Goal: Task Accomplishment & Management: Use online tool/utility

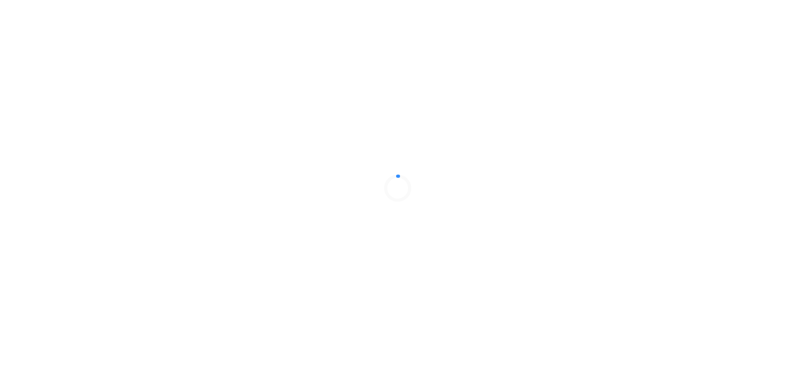
click at [490, 90] on div at bounding box center [397, 188] width 795 height 376
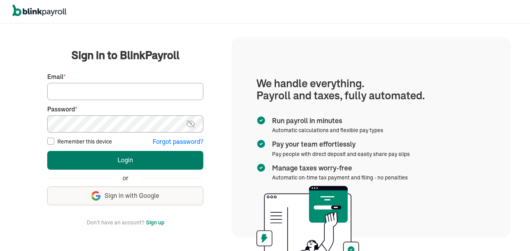
type input "[EMAIL_ADDRESS][DOMAIN_NAME]"
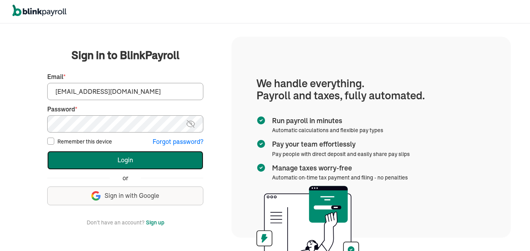
click at [136, 161] on button "Login" at bounding box center [125, 160] width 156 height 19
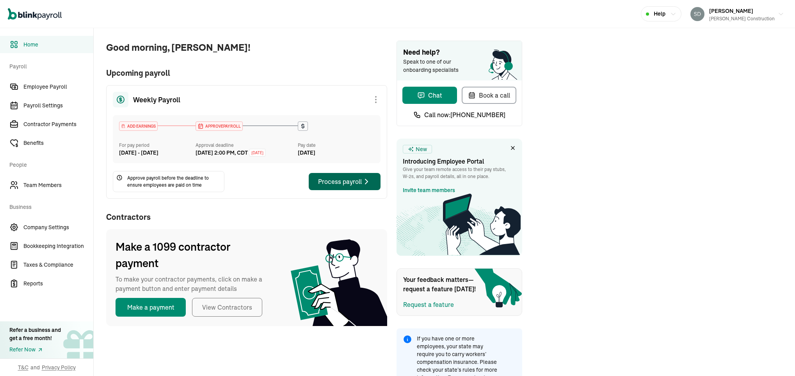
click at [352, 186] on div "Process payroll" at bounding box center [344, 181] width 53 height 9
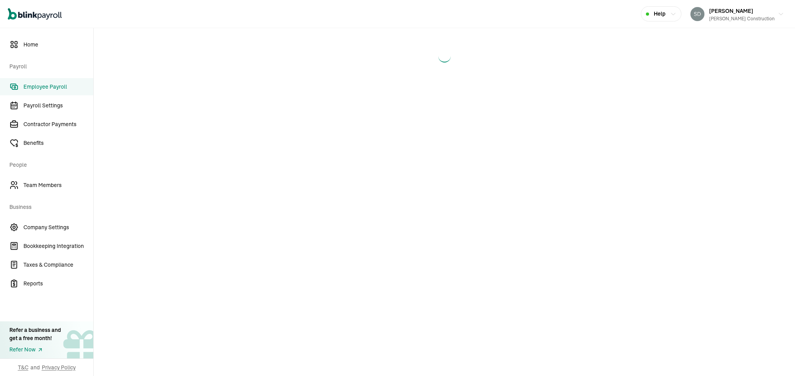
select select "direct_deposit"
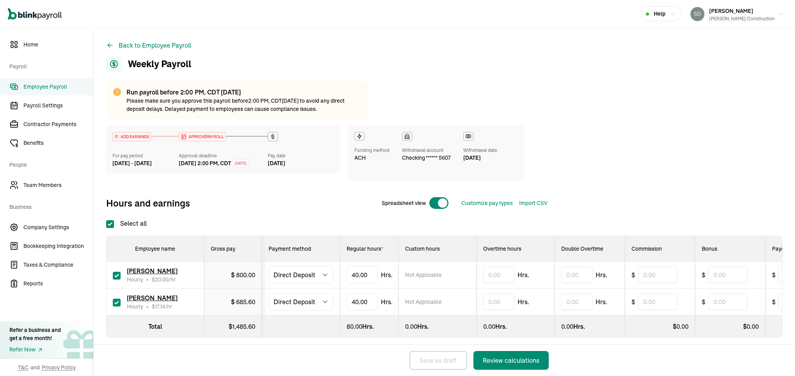
click at [116, 278] on input "checkbox" at bounding box center [117, 276] width 8 height 8
checkbox input "false"
type input "0.00"
type input "4"
type input "14"
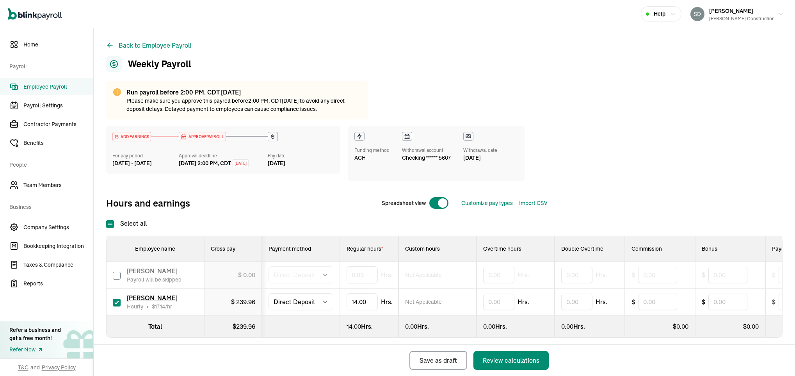
click at [368, 355] on div "Back Save as draft Review calculations" at bounding box center [326, 360] width 465 height 31
click at [495, 359] on div "Review calculations" at bounding box center [511, 360] width 57 height 9
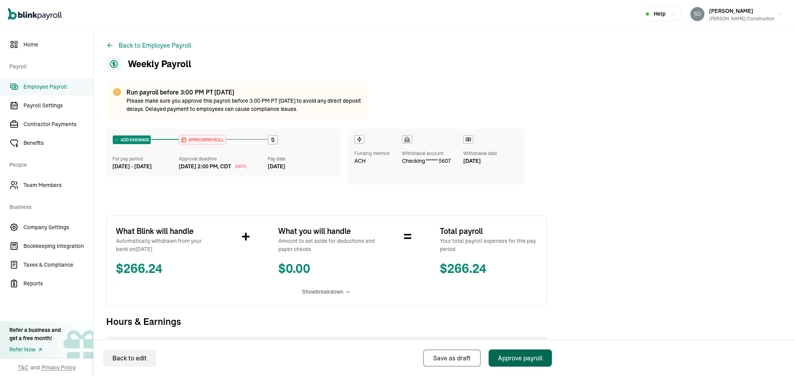
click at [524, 358] on div "Approve payroll" at bounding box center [520, 357] width 45 height 9
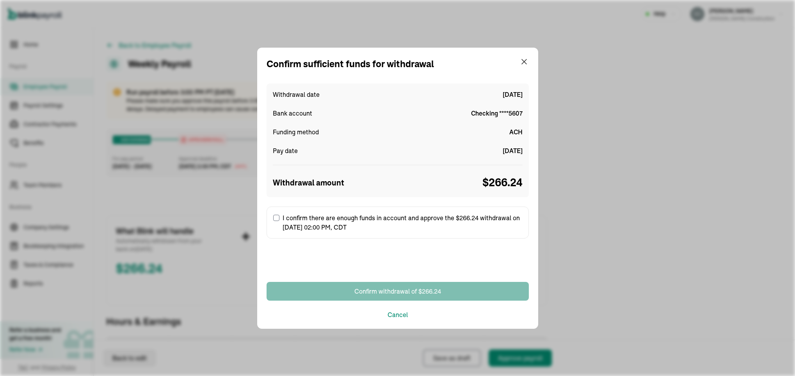
click at [275, 218] on input "I confirm there are enough funds in account and approve the $266.24 withdrawal …" at bounding box center [276, 218] width 6 height 6
checkbox input "true"
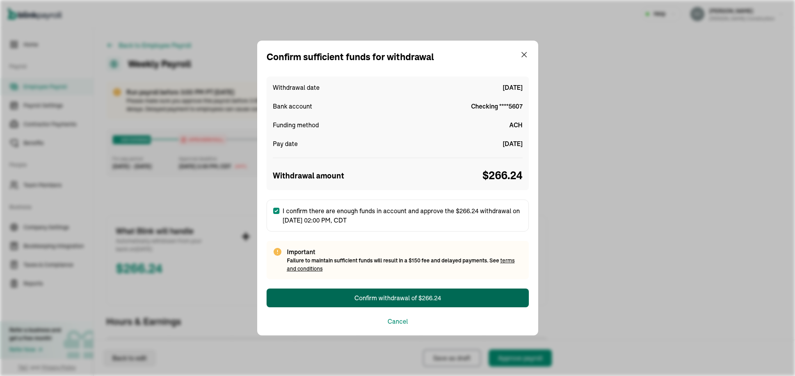
click at [382, 299] on div "Confirm withdrawal of $266.24" at bounding box center [398, 297] width 87 height 9
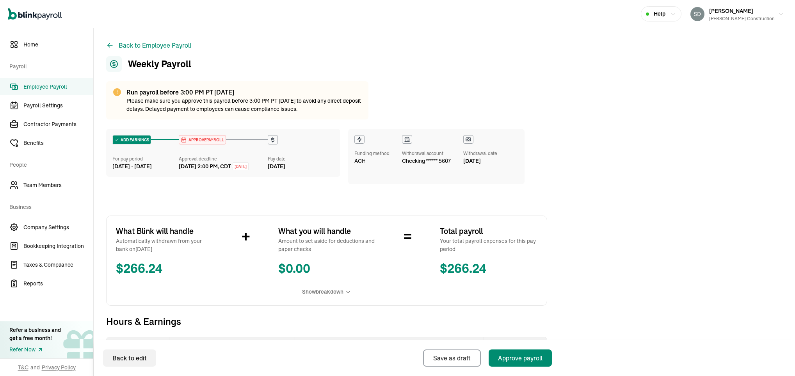
click at [204, 139] on span "APPROVE PAYROLL" at bounding box center [205, 140] width 37 height 6
click at [57, 88] on span "Employee Payroll" at bounding box center [58, 87] width 70 height 8
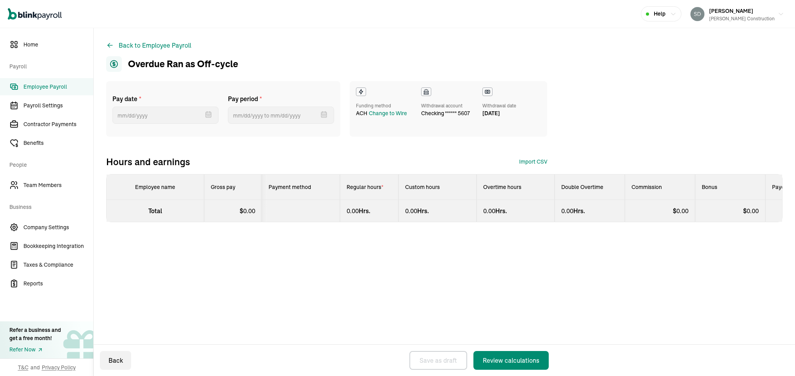
select select "manual"
select select "direct_deposit"
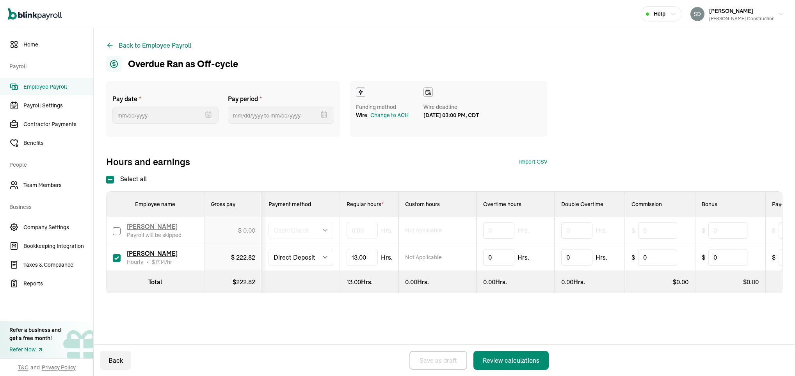
type input "[DATE]"
type input "[DATE] ~ [DATE]"
